Goal: Information Seeking & Learning: Learn about a topic

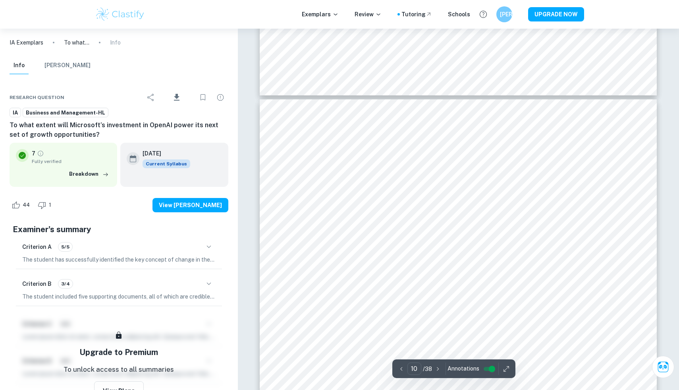
scroll to position [4863, 0]
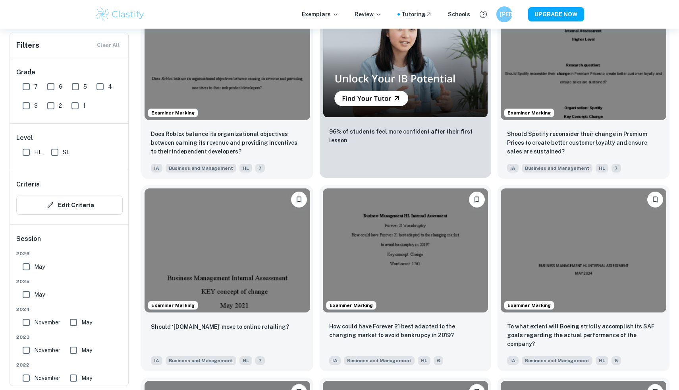
scroll to position [1705, 0]
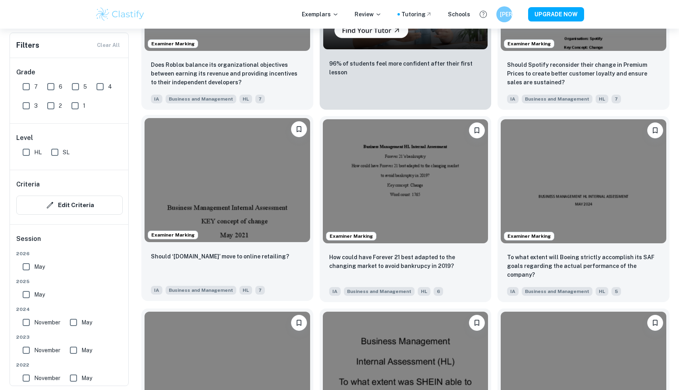
click at [286, 225] on img at bounding box center [228, 180] width 166 height 124
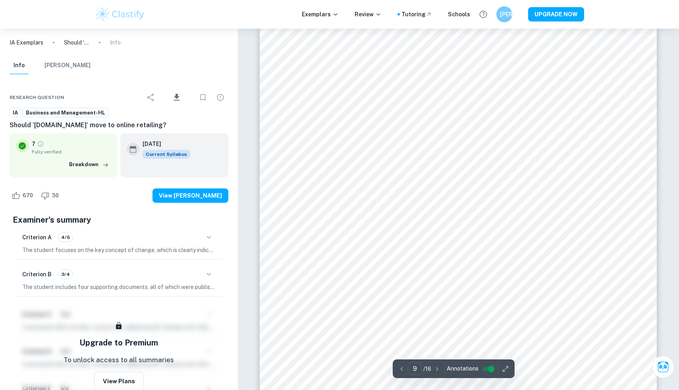
scroll to position [4741, 0]
type input "9"
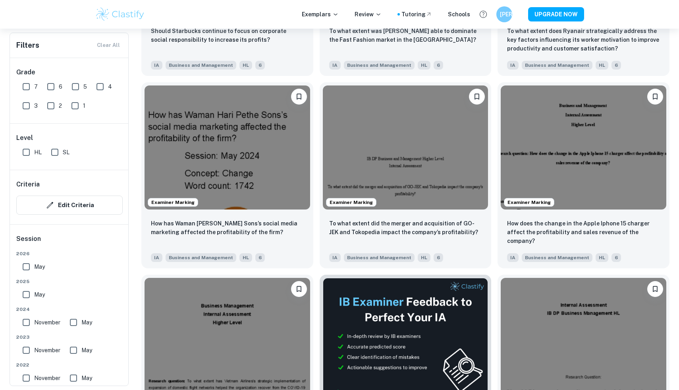
scroll to position [2171, 0]
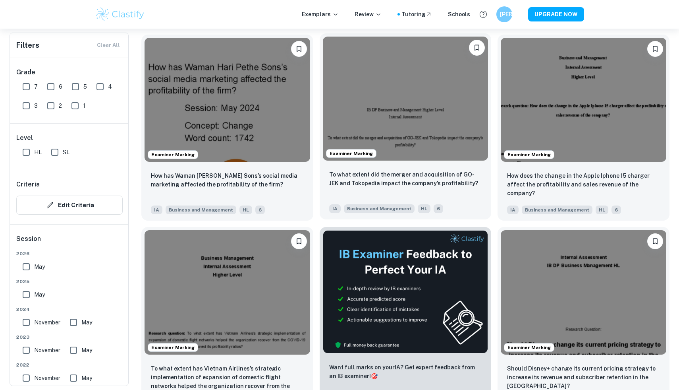
click at [364, 182] on p "To what extent did the merger and acquisition of GO-JEK and Tokopedia impact th…" at bounding box center [405, 178] width 153 height 17
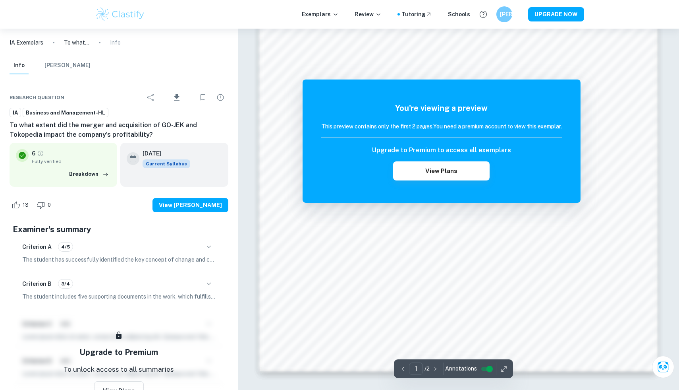
scroll to position [734, 0]
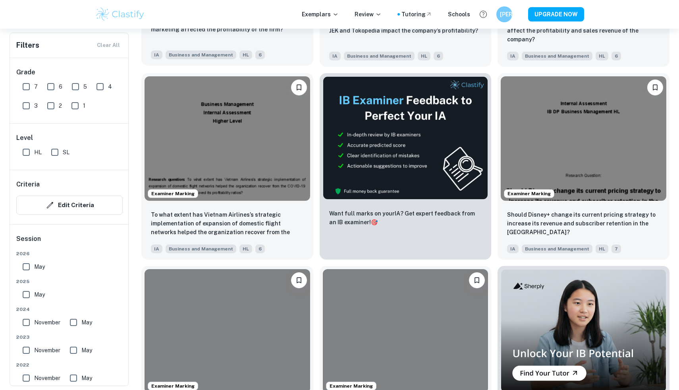
scroll to position [2418, 0]
